Goal: Task Accomplishment & Management: Use online tool/utility

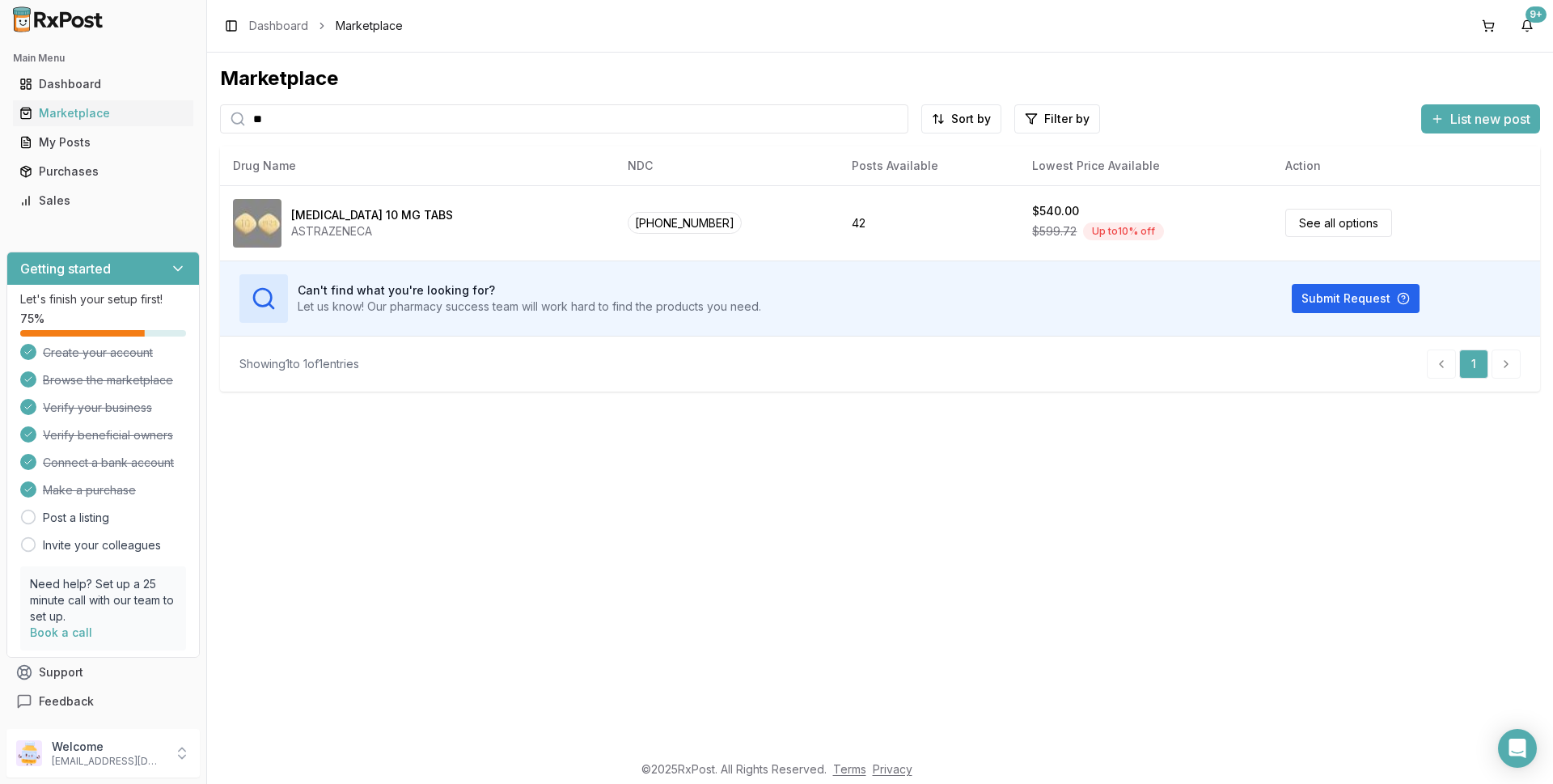
type input "*"
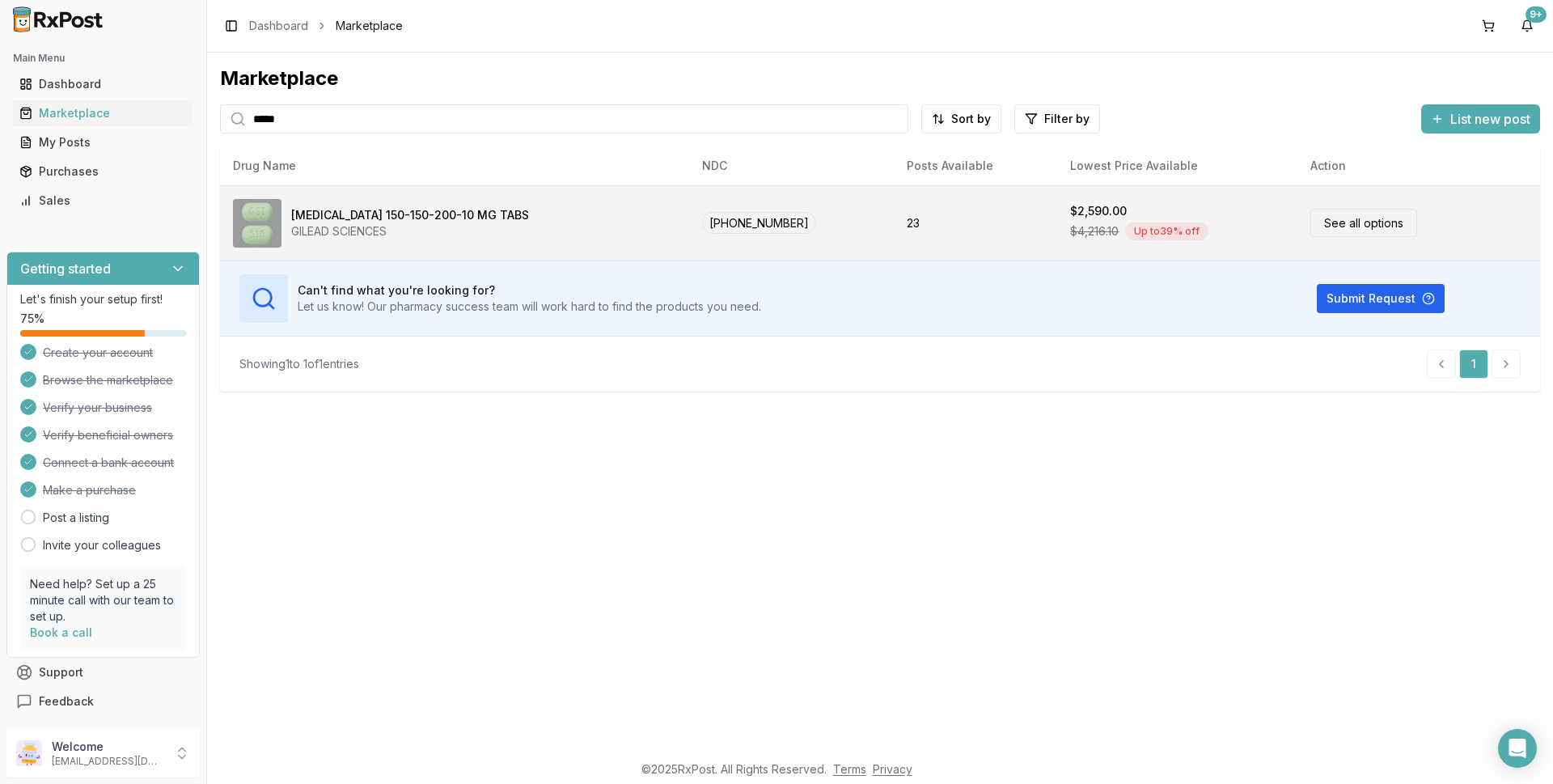
type input "*****"
click at [725, 221] on span "[PHONE_NUMBER]" at bounding box center [760, 222] width 114 height 22
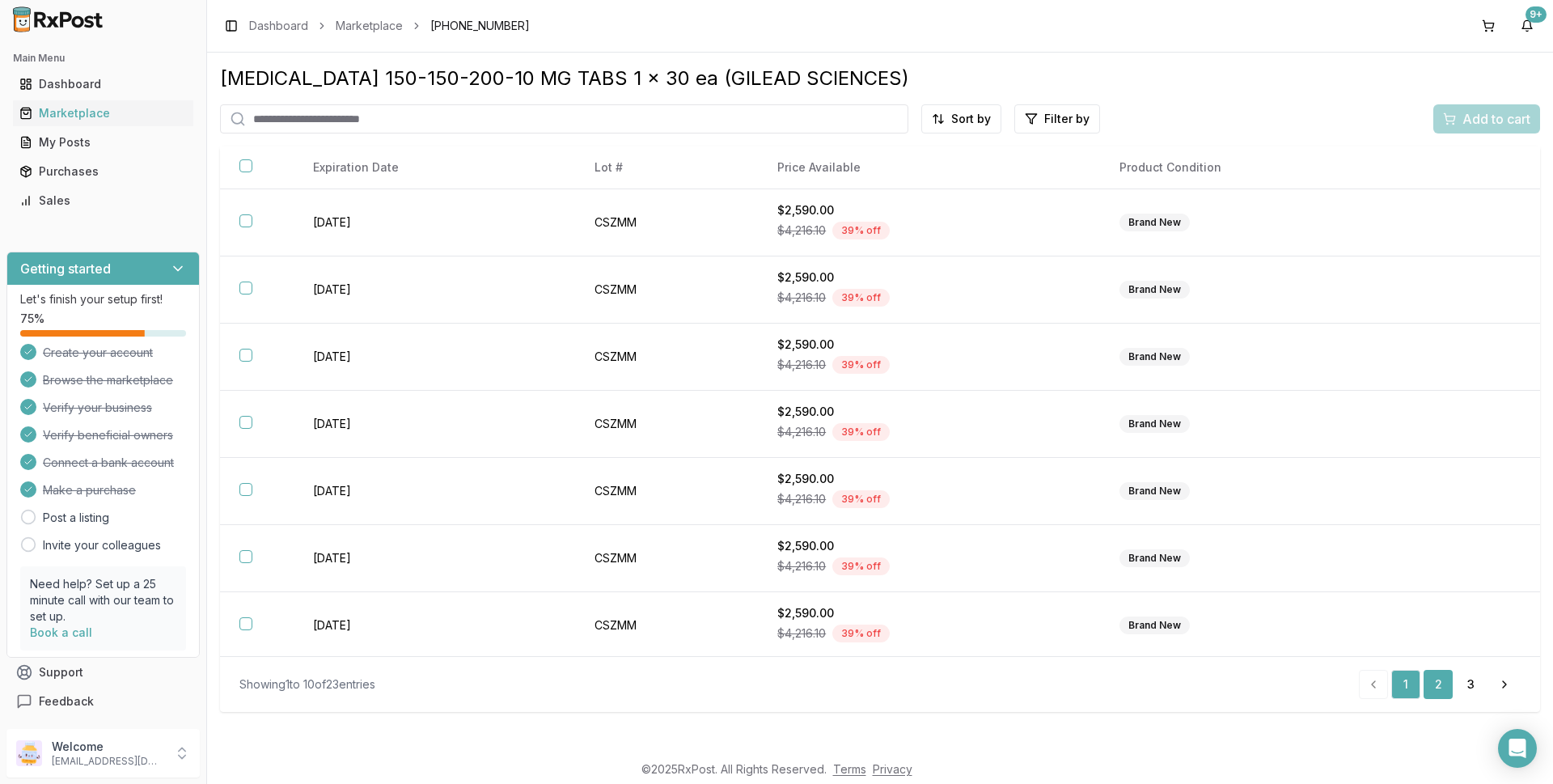
click at [1438, 685] on link "2" at bounding box center [1438, 684] width 29 height 29
click at [1472, 678] on link "3" at bounding box center [1470, 684] width 29 height 29
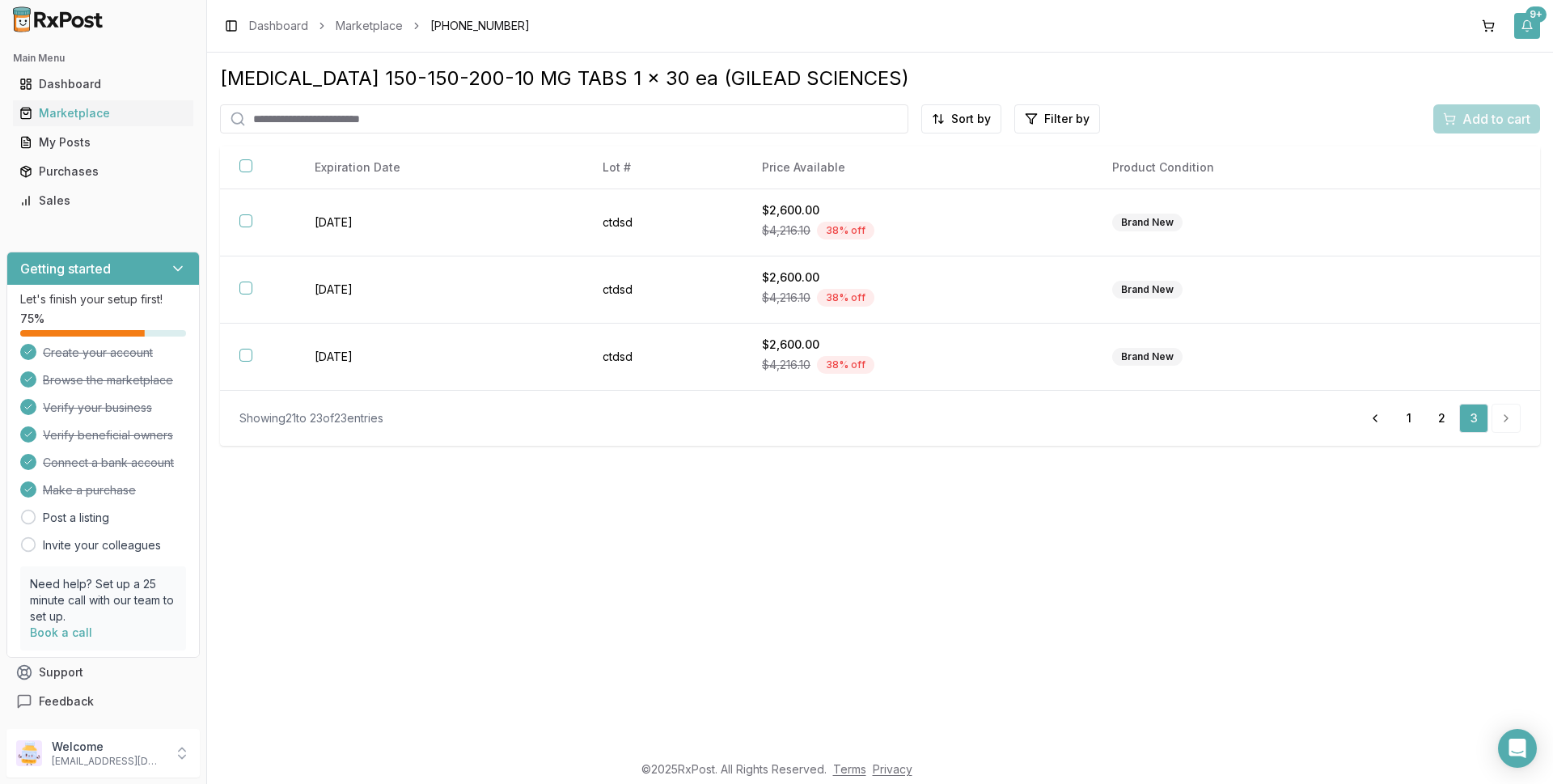
click at [1534, 15] on div "9+" at bounding box center [1536, 14] width 21 height 16
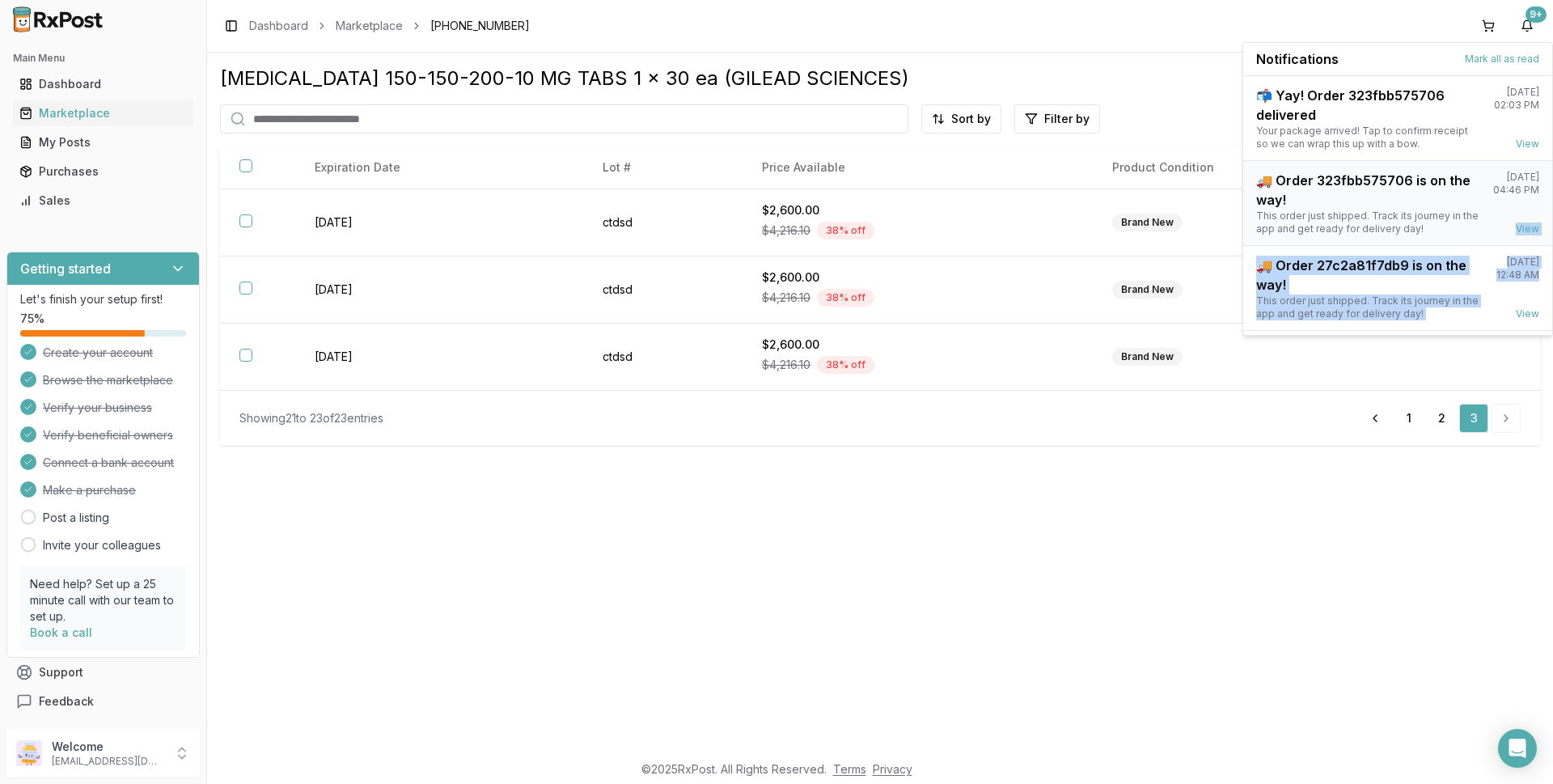
drag, startPoint x: 1552, startPoint y: 190, endPoint x: 1425, endPoint y: 178, distance: 127.6
click at [1547, 279] on div "Notifications Mark all as read 📬 Yay! Order 323fbb575706 delivered Your package…" at bounding box center [1397, 188] width 310 height 294
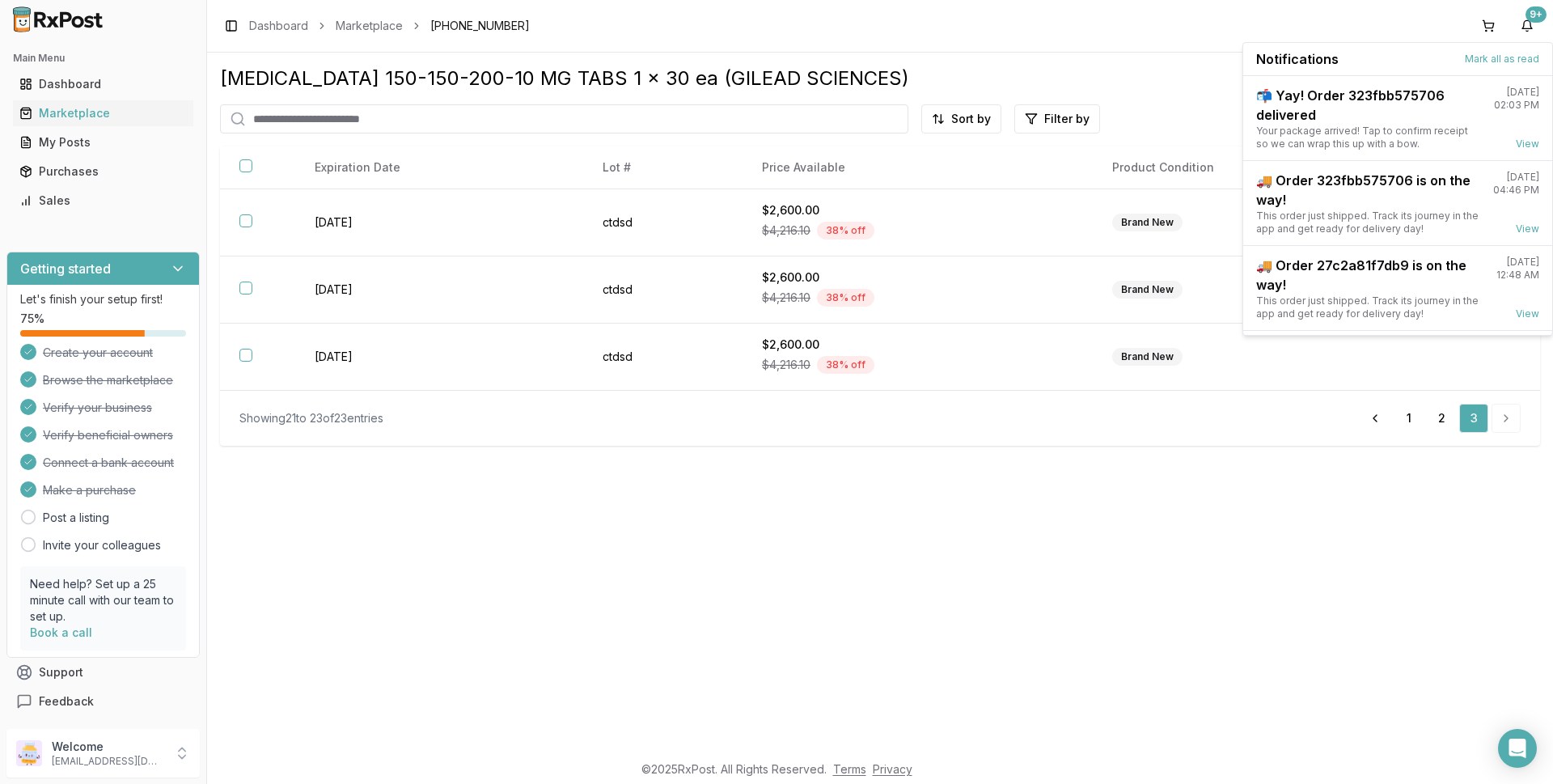
click at [1109, 15] on div "Toggle Sidebar Dashboard Marketplace 61958-1901-01 9+" at bounding box center [880, 25] width 1346 height 52
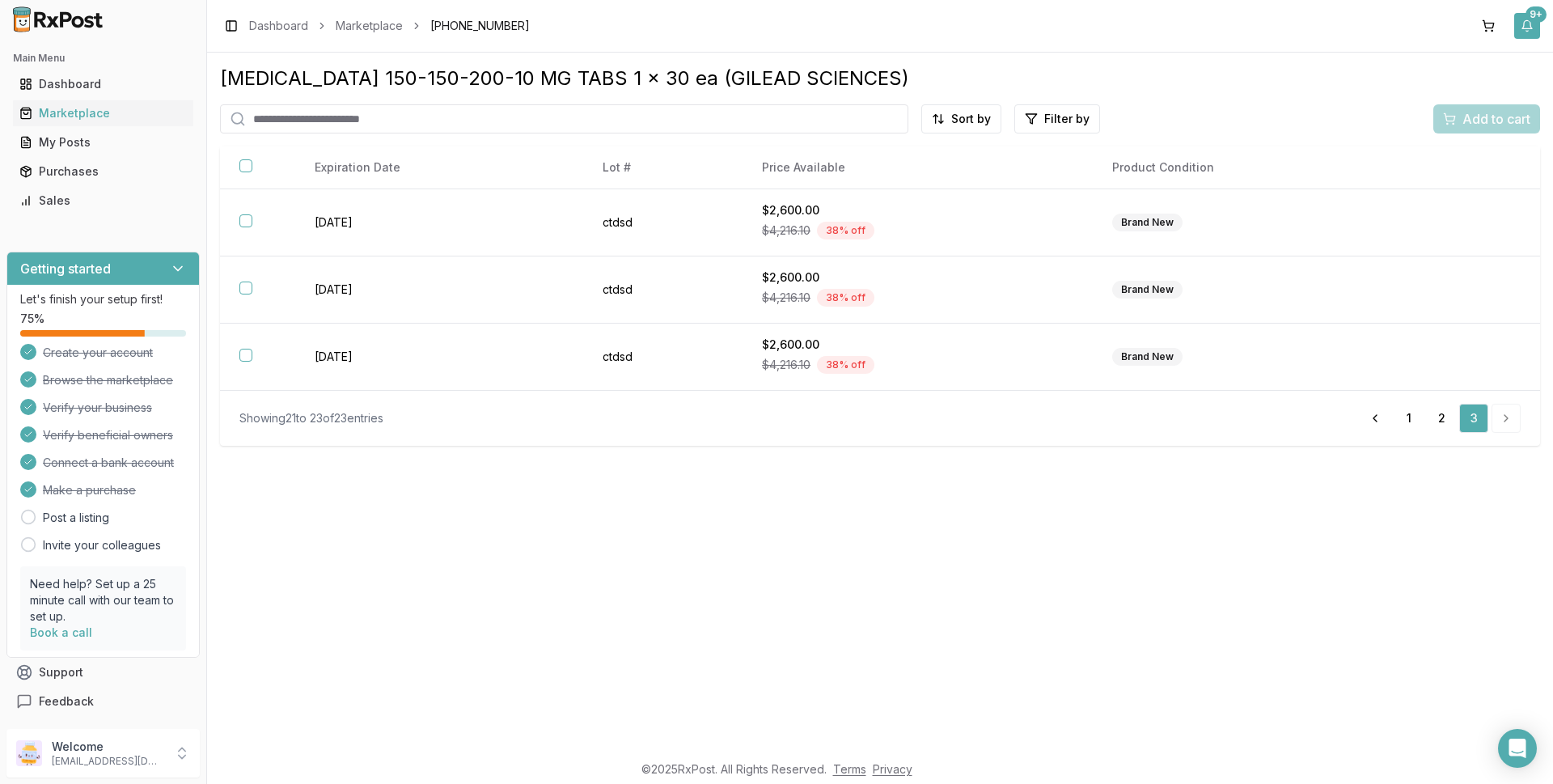
click at [1539, 15] on div "9+" at bounding box center [1536, 14] width 21 height 16
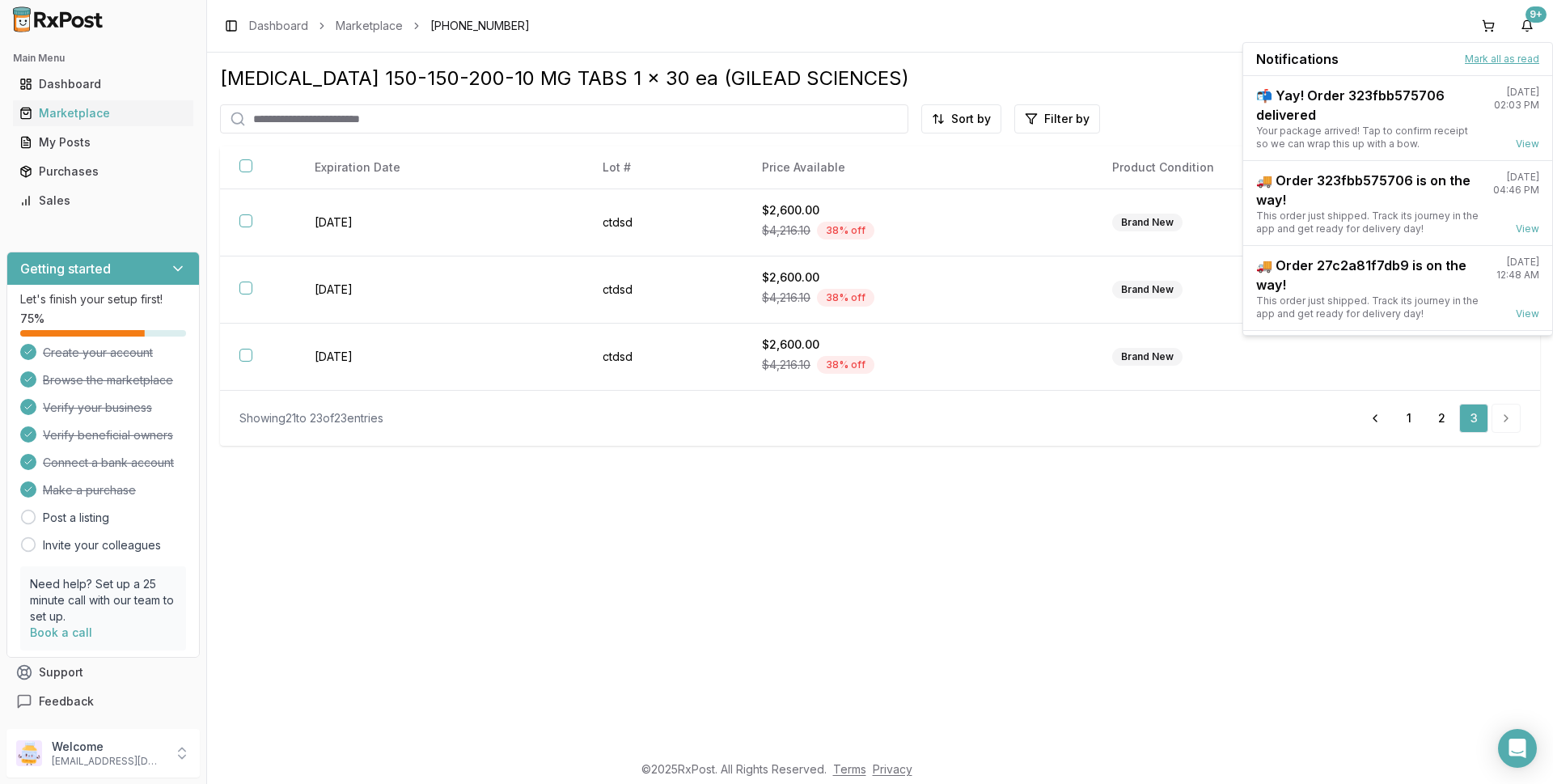
click at [1506, 59] on button "Mark all as read" at bounding box center [1501, 59] width 74 height 13
click at [1505, 59] on button "Mark all as read" at bounding box center [1501, 59] width 74 height 13
click at [1342, 96] on div "📬 Yay! Order 323fbb575706 delivered" at bounding box center [1369, 104] width 225 height 38
click at [1521, 143] on link "View" at bounding box center [1527, 144] width 23 height 13
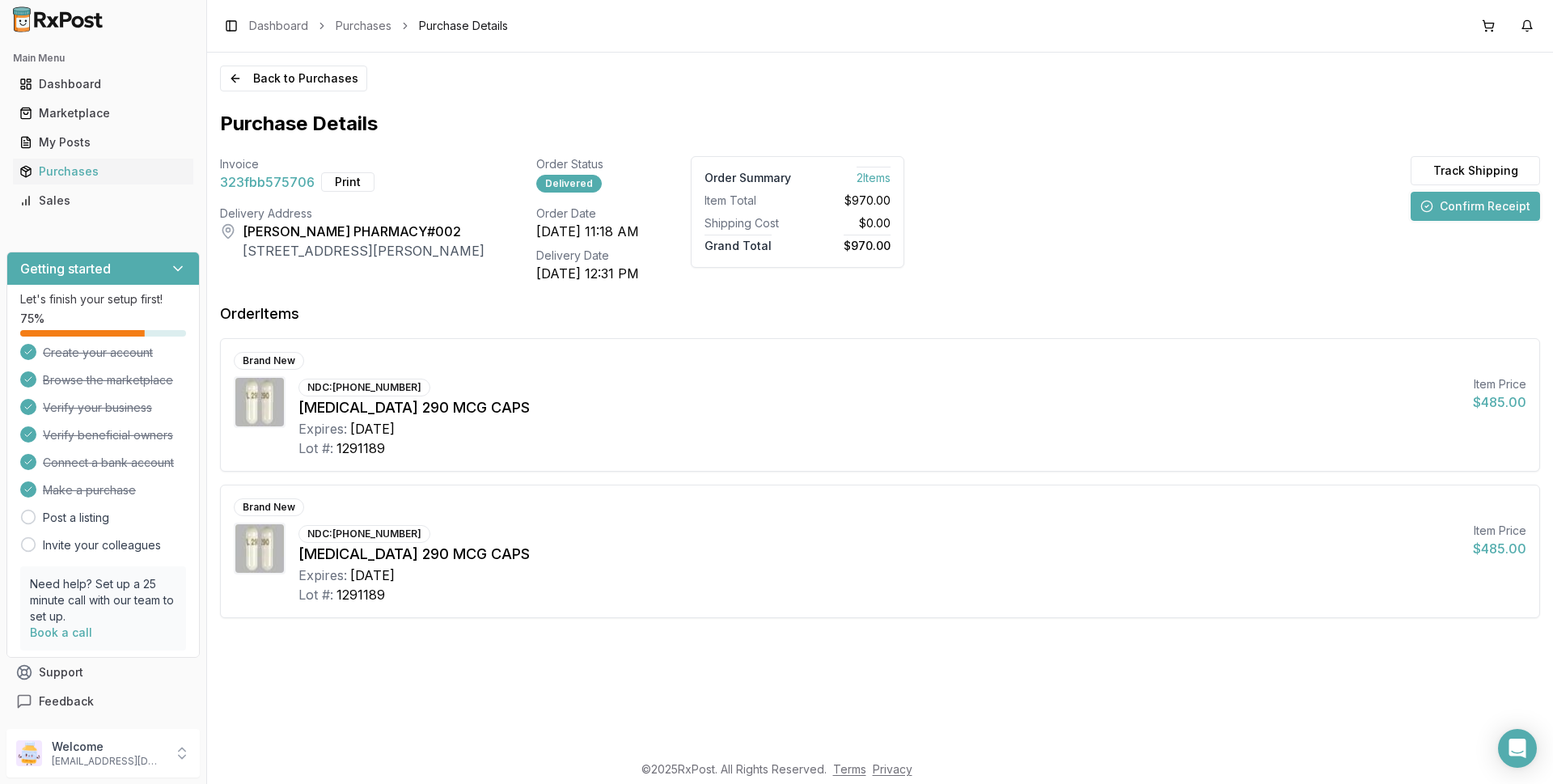
click at [1503, 204] on button "Confirm Receipt" at bounding box center [1475, 205] width 129 height 29
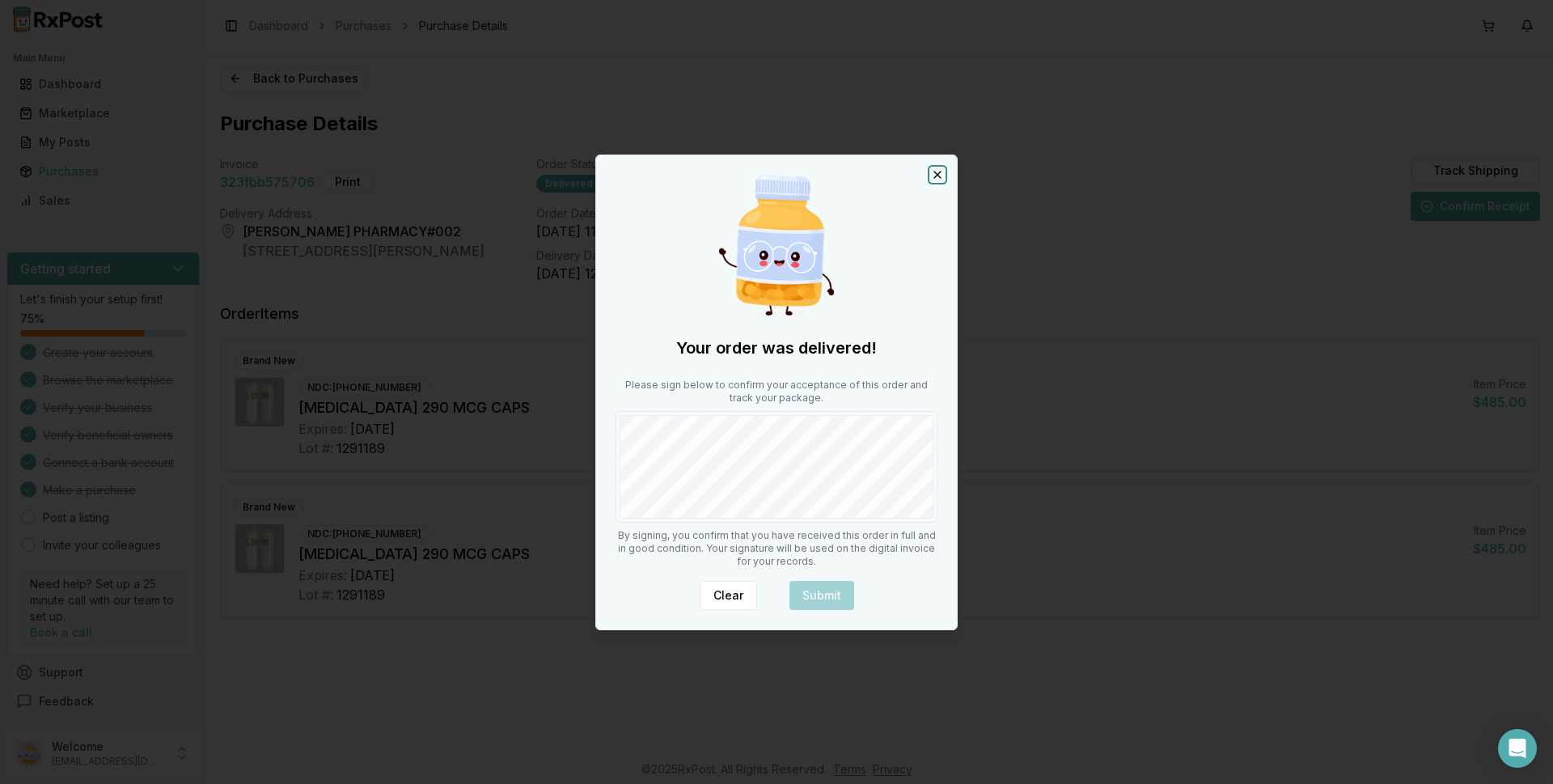
click at [933, 174] on icon "button" at bounding box center [938, 174] width 13 height 13
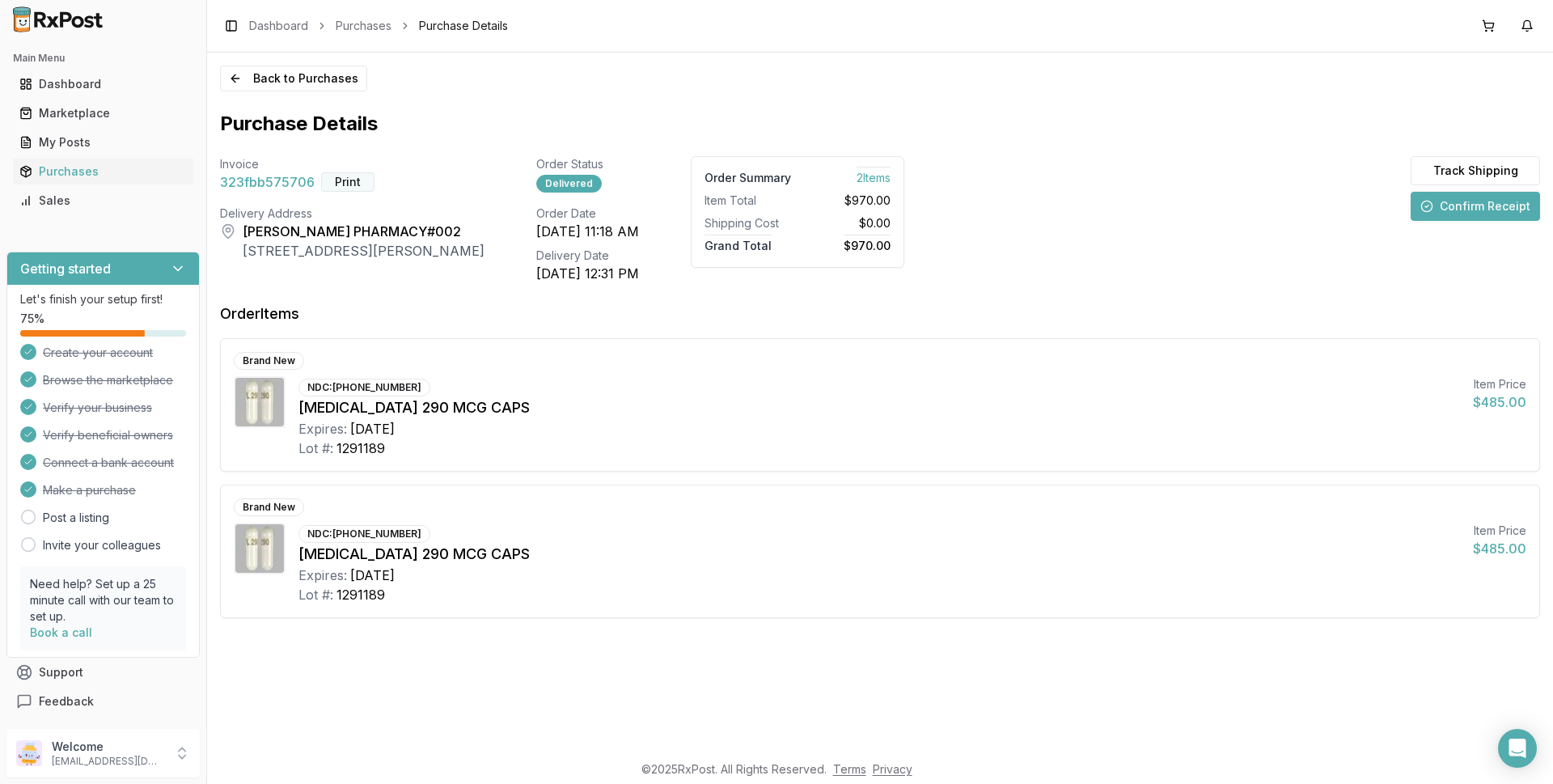
click at [347, 182] on button "Print" at bounding box center [347, 182] width 53 height 20
click at [1467, 206] on button "Confirm Receipt" at bounding box center [1475, 205] width 129 height 29
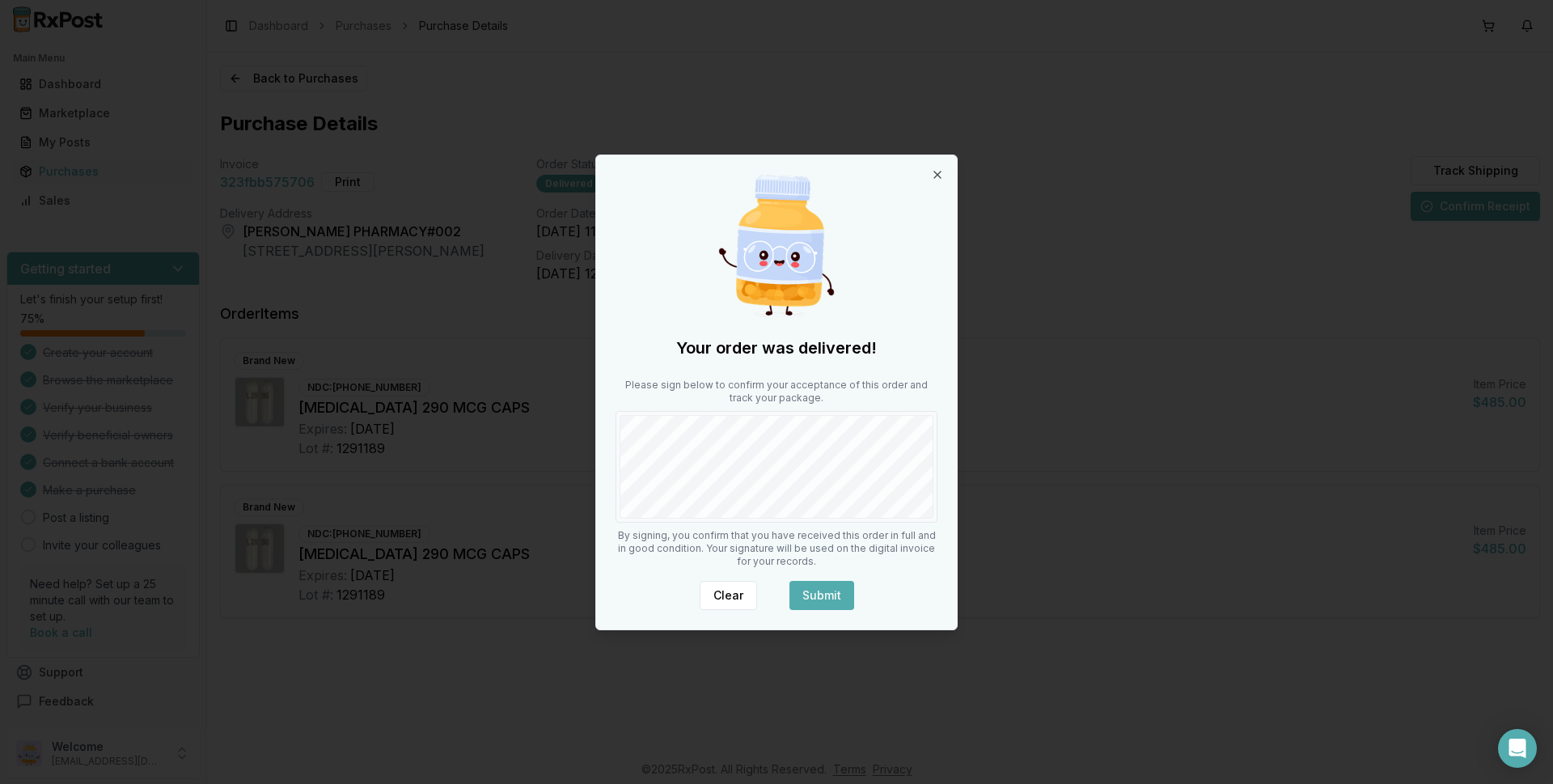
click at [826, 592] on button "Submit" at bounding box center [822, 595] width 65 height 29
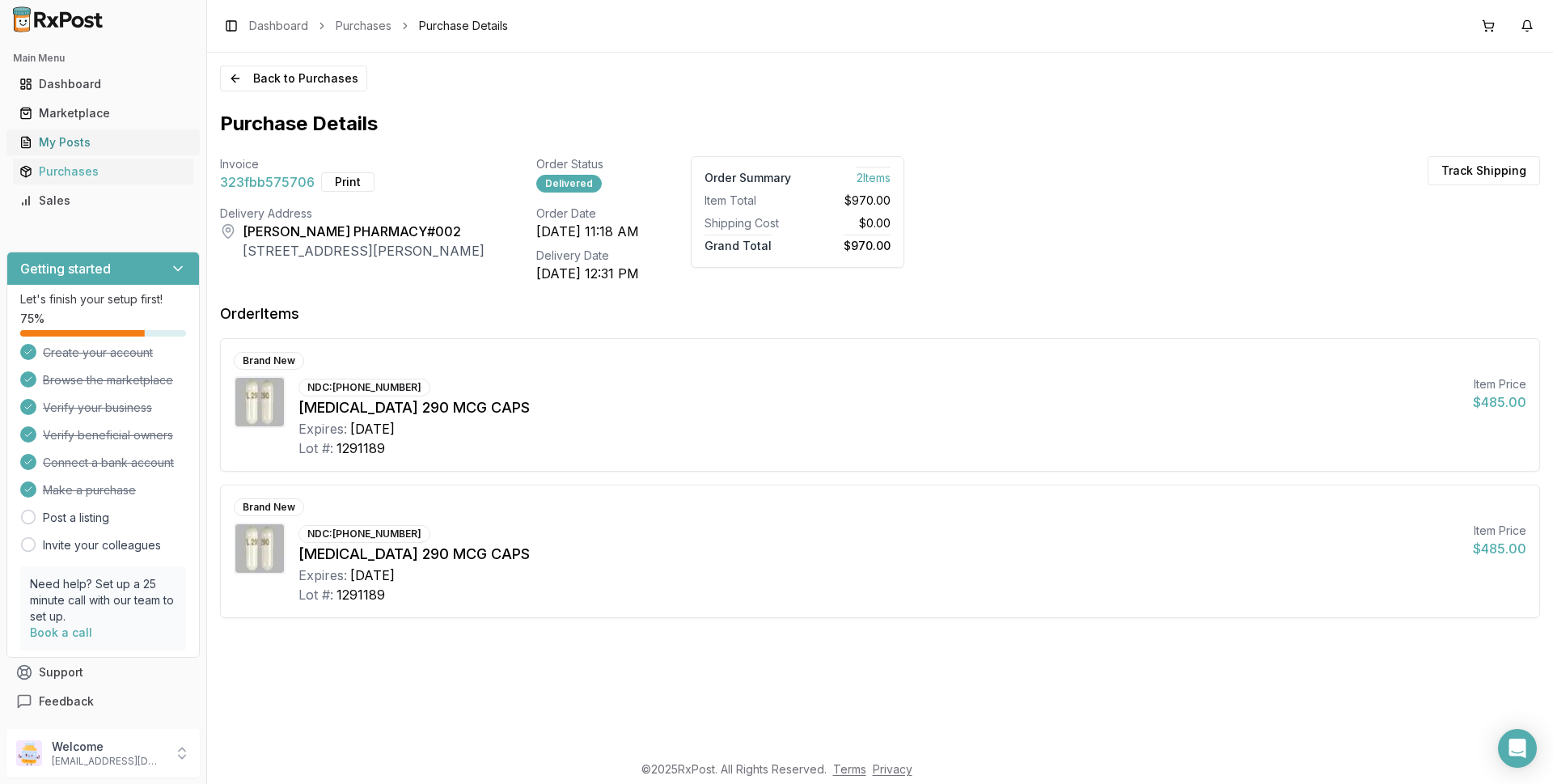
click at [79, 141] on div "My Posts" at bounding box center [103, 142] width 168 height 16
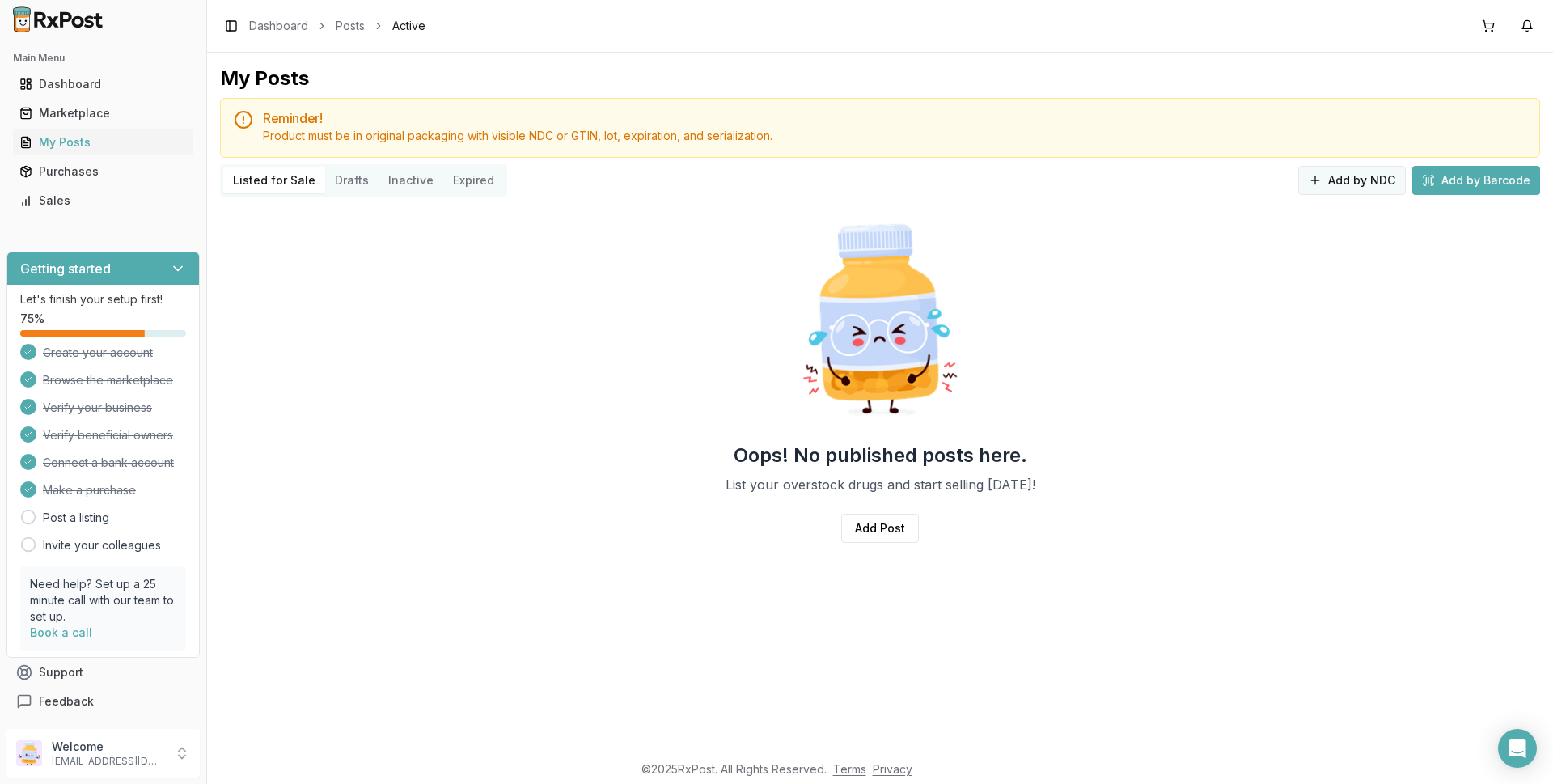
click at [1333, 174] on button "Add by NDC" at bounding box center [1351, 180] width 108 height 29
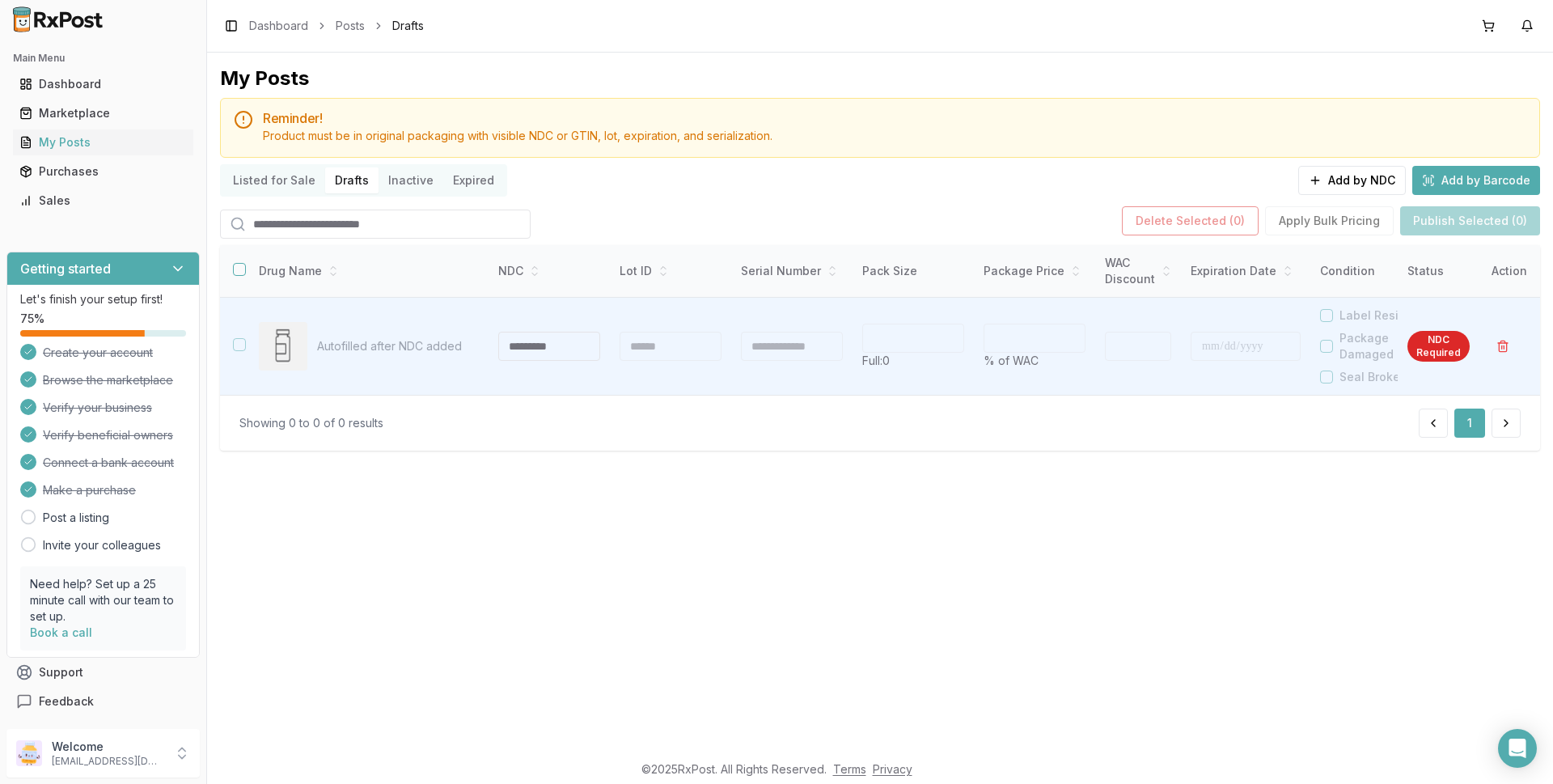
click at [815, 106] on div "Reminder! Product must be in original packaging with visible NDC or GTIN, lot, …" at bounding box center [881, 128] width 1320 height 60
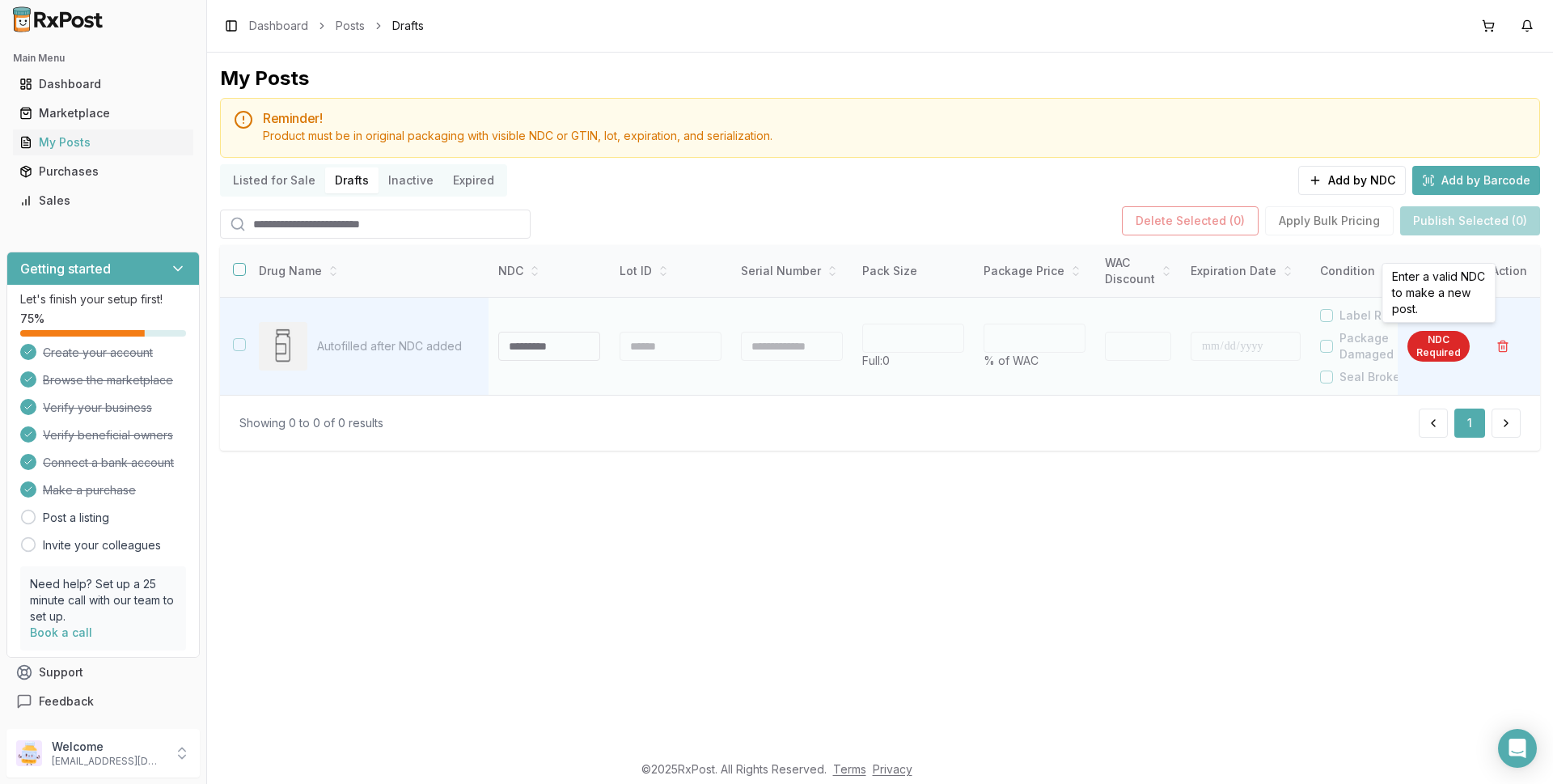
click at [1427, 344] on div "NDC Required" at bounding box center [1439, 346] width 62 height 31
click at [550, 354] on input at bounding box center [549, 346] width 102 height 29
